Goal: Task Accomplishment & Management: Complete application form

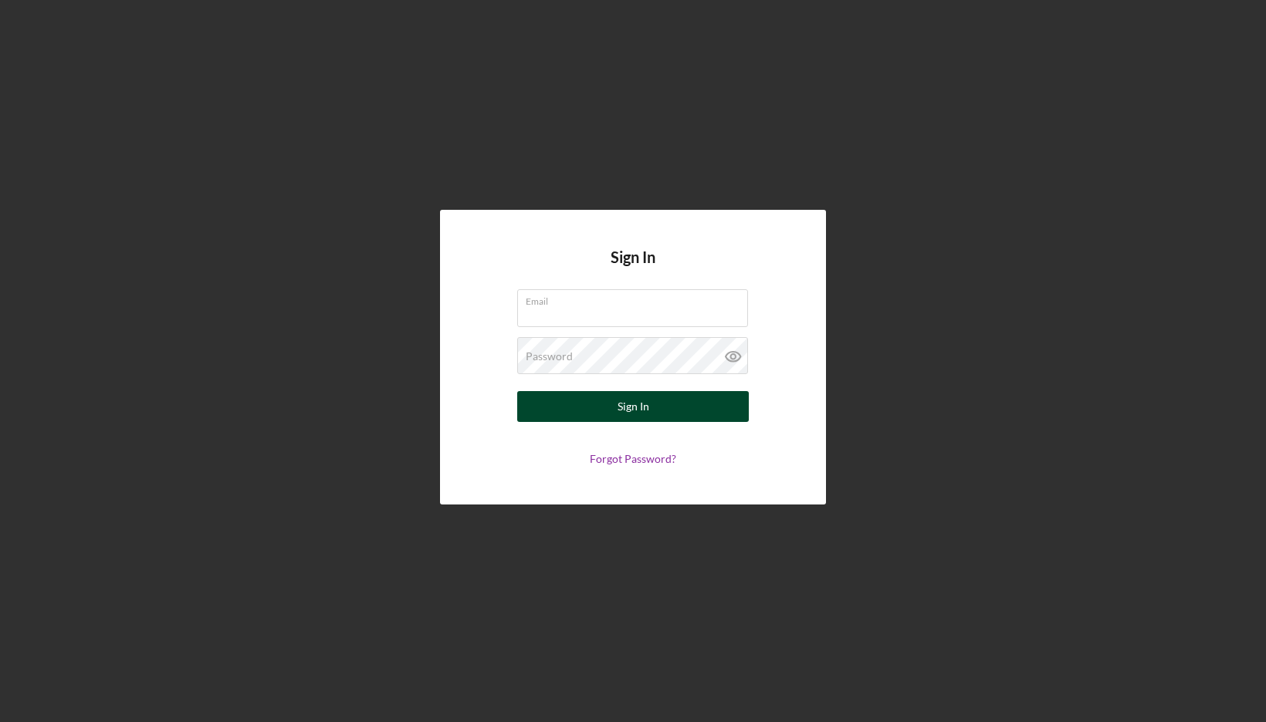
type input "[EMAIL_ADDRESS][DOMAIN_NAME]"
click at [611, 404] on button "Sign In" at bounding box center [633, 406] width 232 height 31
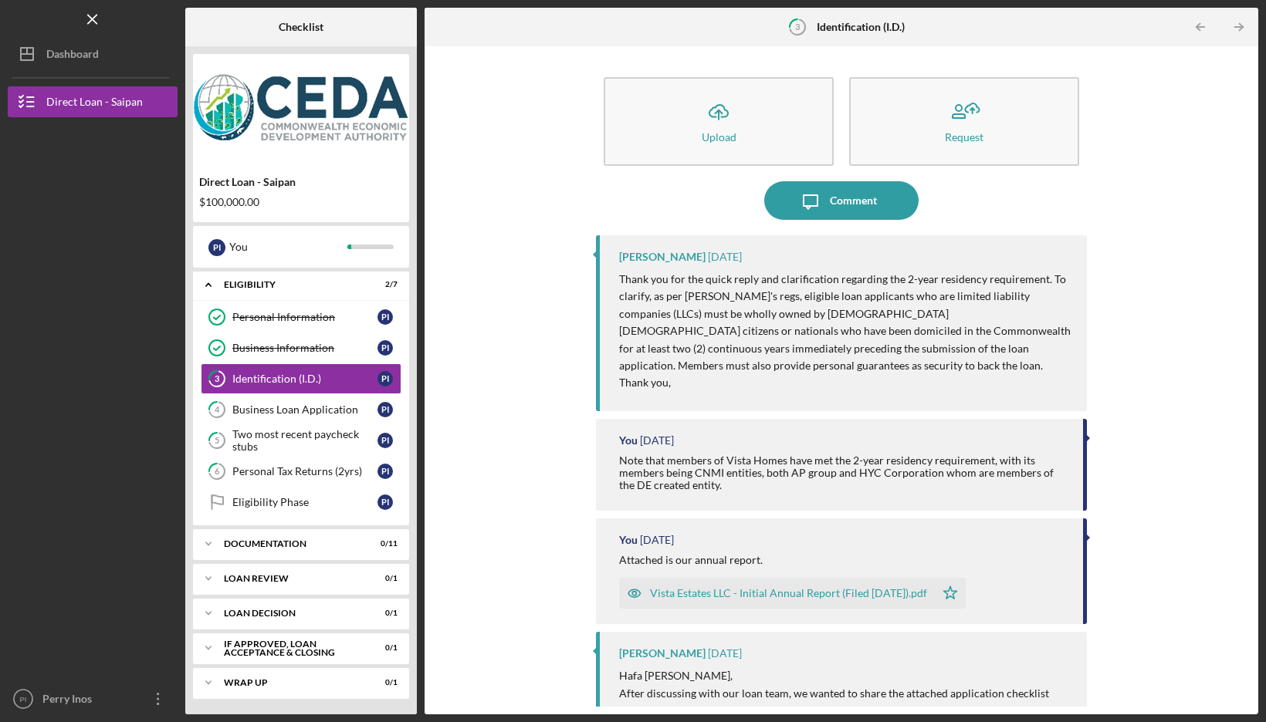
scroll to position [634, 0]
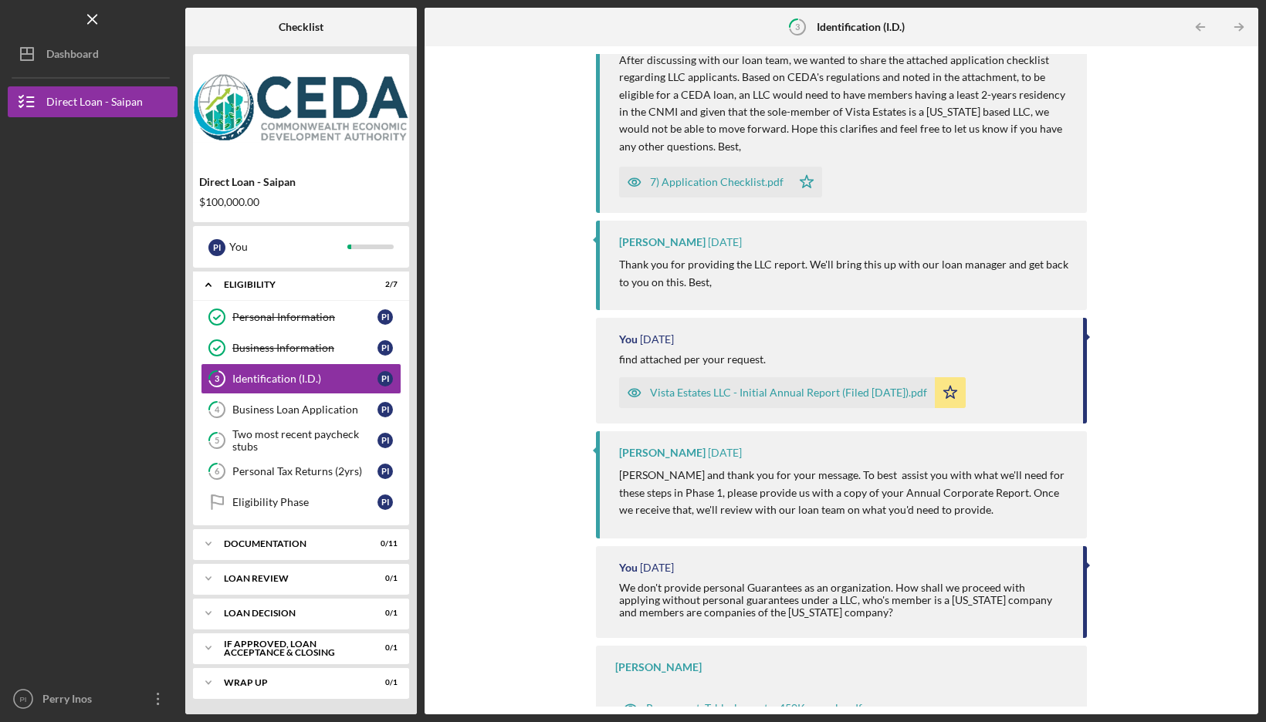
click at [784, 702] on div "Repayment_Table_loans_to_450K_sample.pdf" at bounding box center [754, 708] width 216 height 12
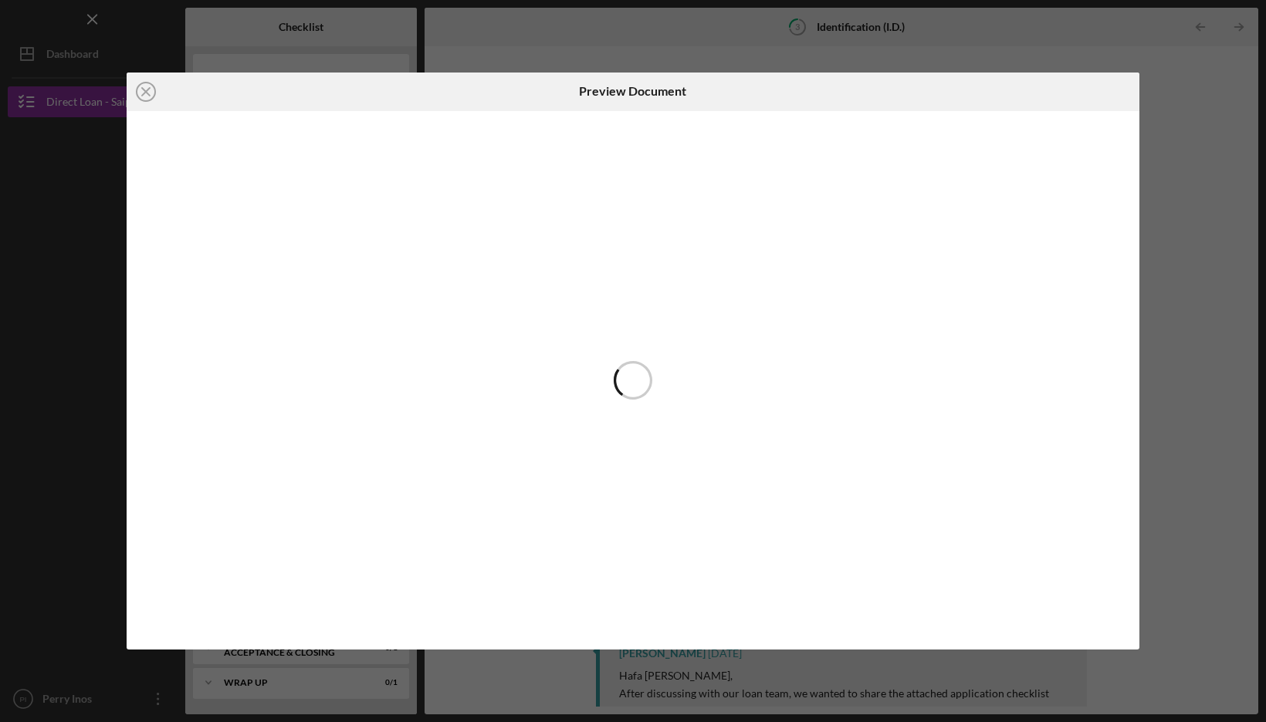
scroll to position [634, 0]
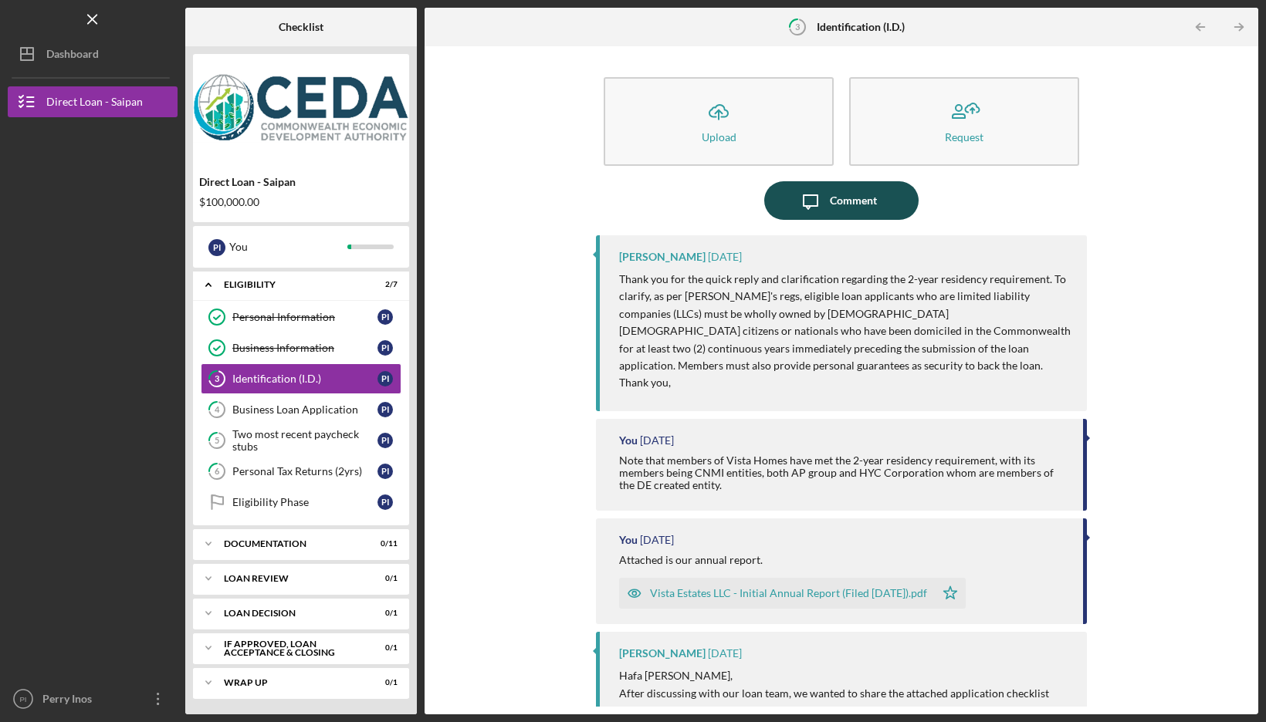
click at [819, 200] on icon "Icon/Message" at bounding box center [810, 200] width 39 height 39
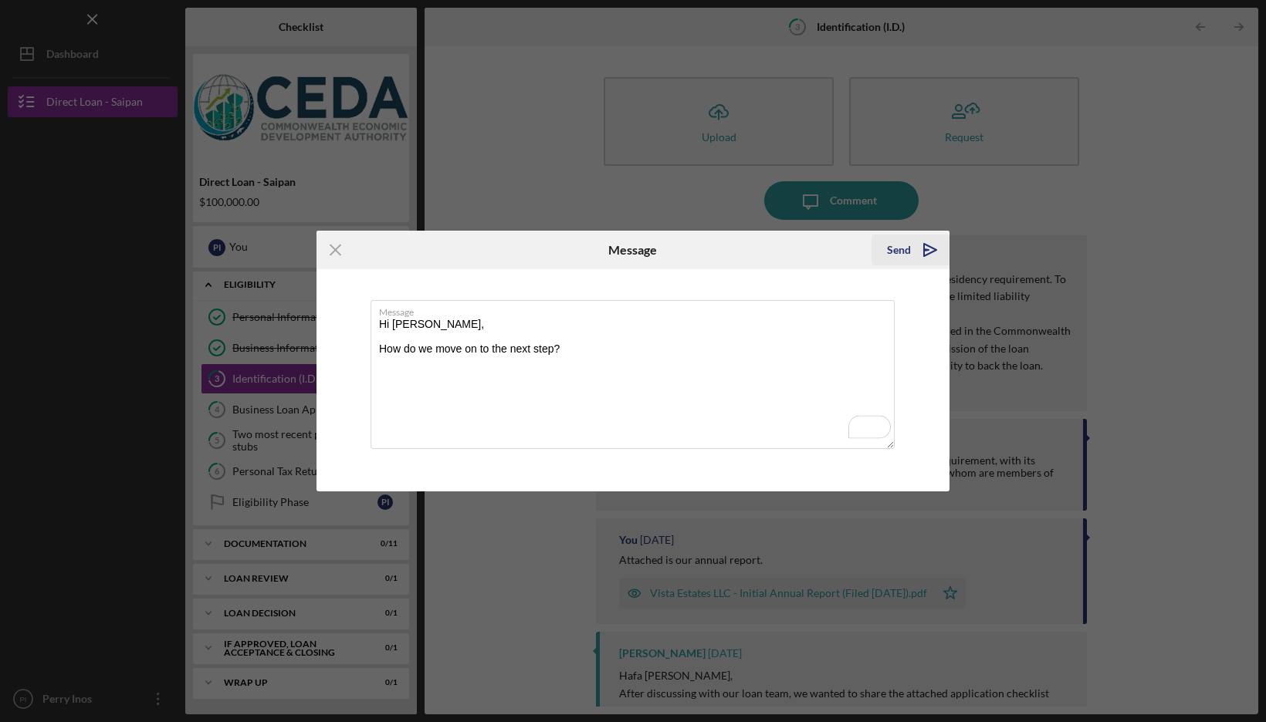
type textarea "Hi [PERSON_NAME], How do we move on to the next step?"
click at [909, 252] on div "Send" at bounding box center [899, 250] width 24 height 31
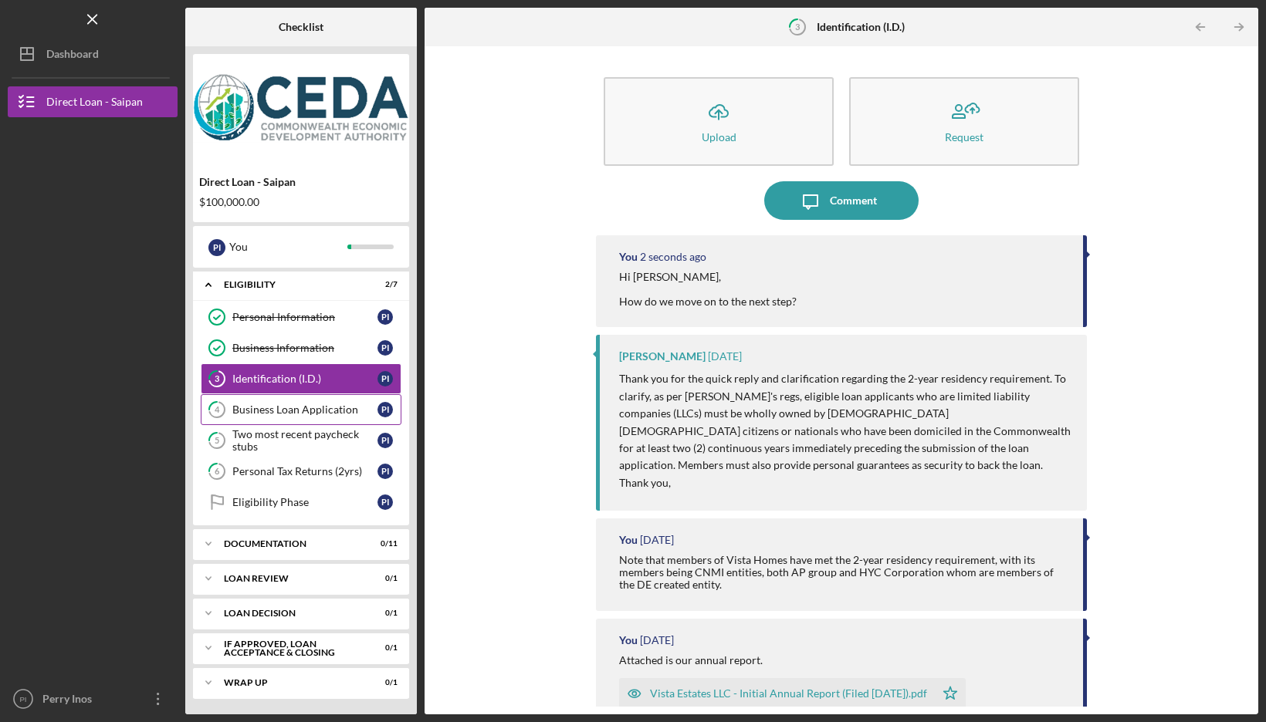
click at [302, 406] on div "Business Loan Application" at bounding box center [304, 410] width 145 height 12
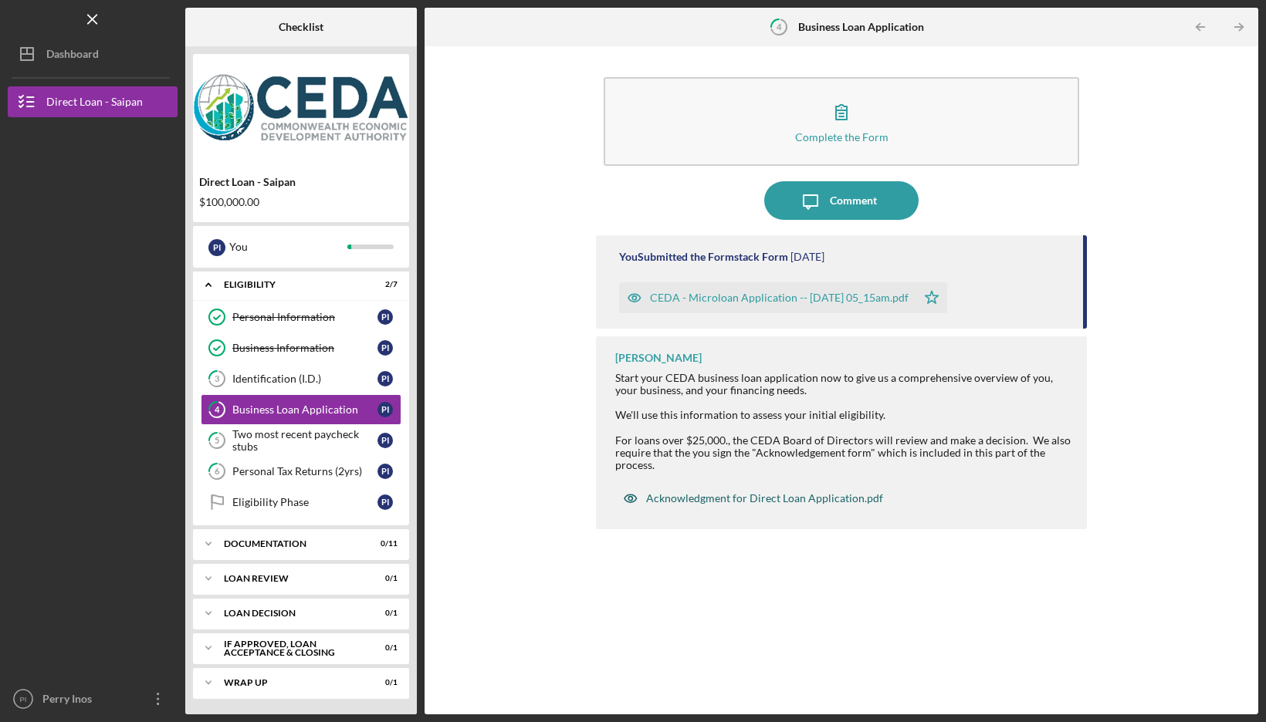
click at [812, 503] on div "Acknowledgment for Direct Loan Application.pdf" at bounding box center [764, 498] width 237 height 12
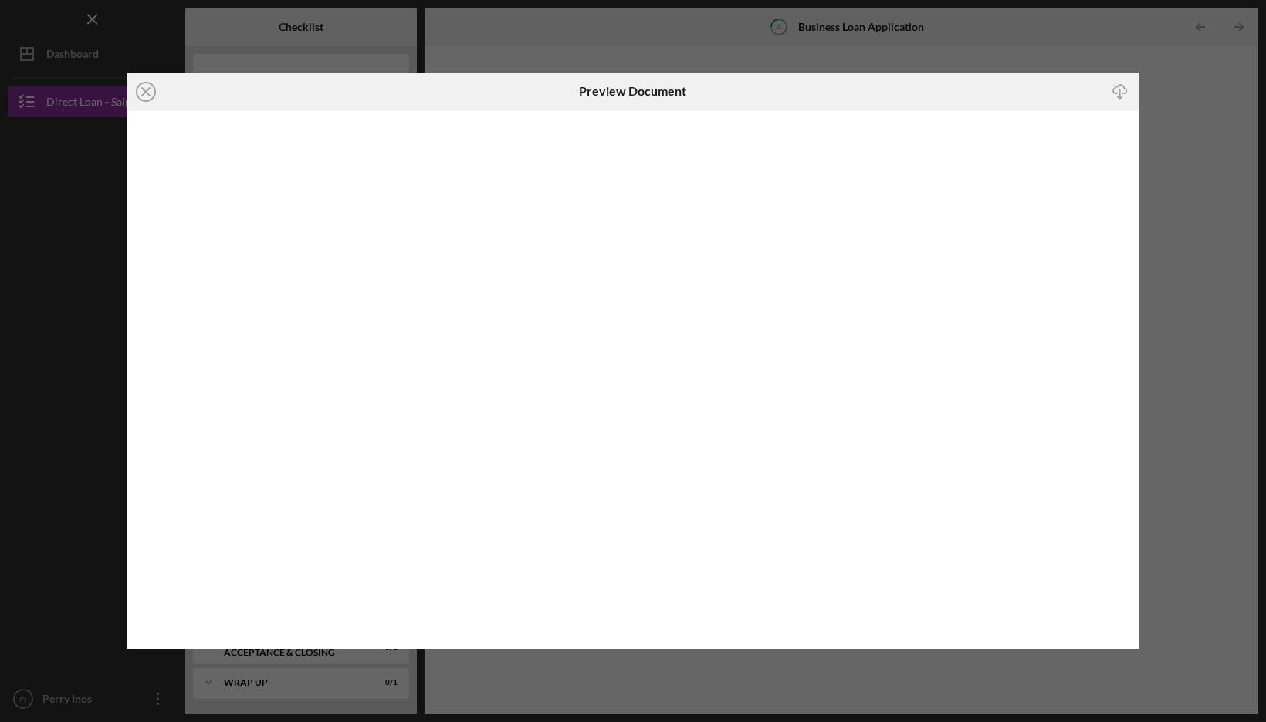
click at [1184, 148] on div "Icon/Close Preview Document Icon/Download" at bounding box center [633, 361] width 1266 height 722
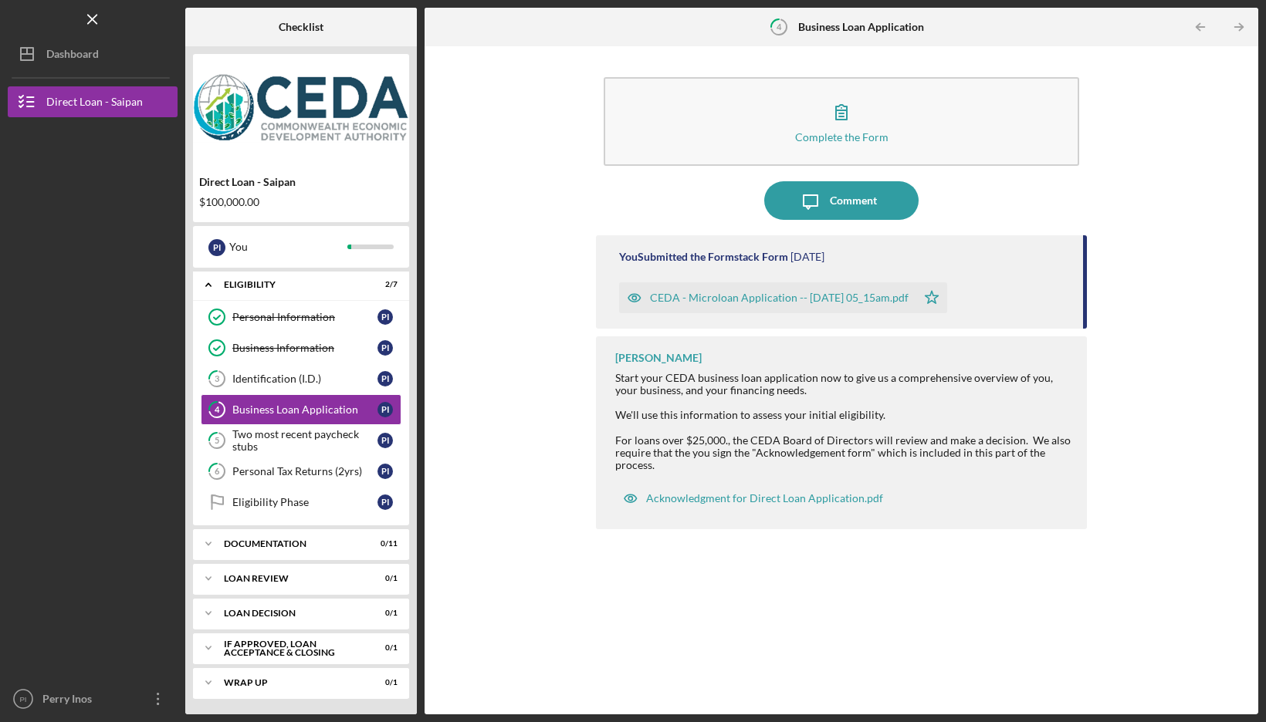
click at [760, 296] on div "CEDA - Microloan Application -- [DATE] 05_15am.pdf" at bounding box center [779, 298] width 259 height 12
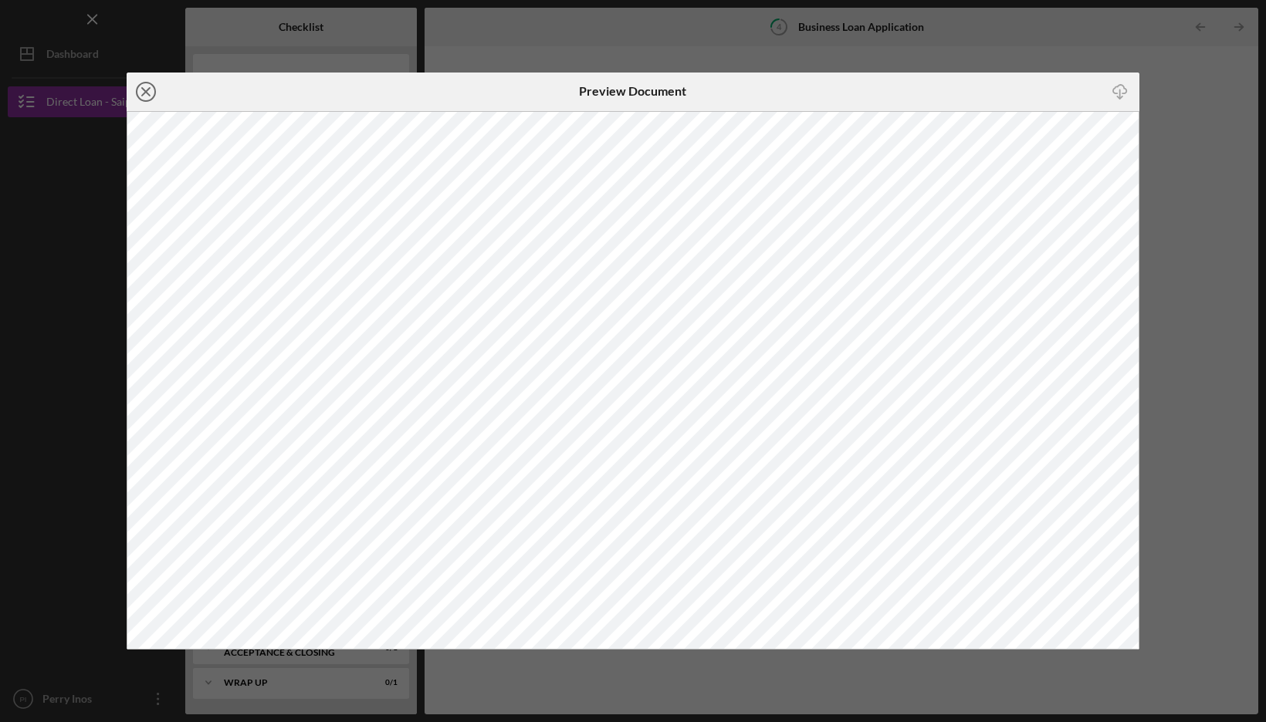
click at [142, 91] on icon "Icon/Close" at bounding box center [146, 92] width 39 height 39
